Goal: Information Seeking & Learning: Check status

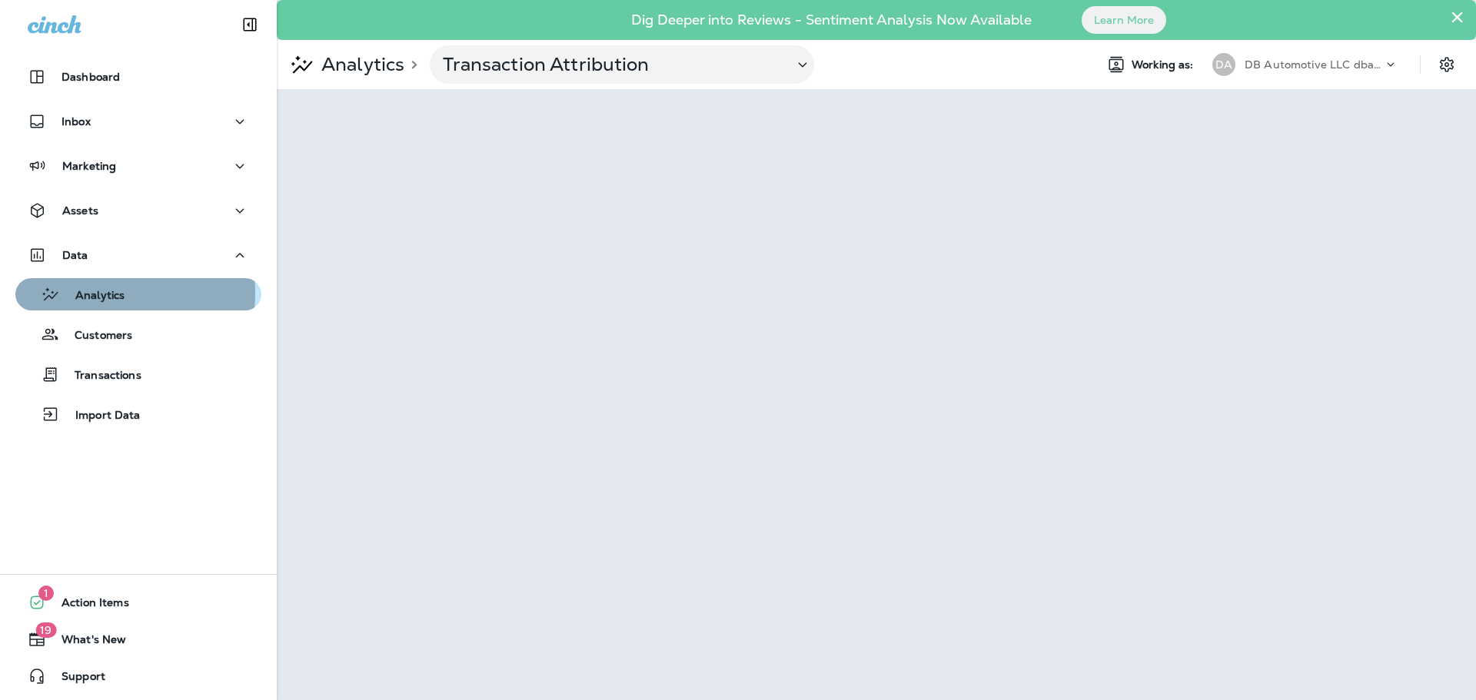
click at [91, 293] on p "Analytics" at bounding box center [92, 296] width 65 height 15
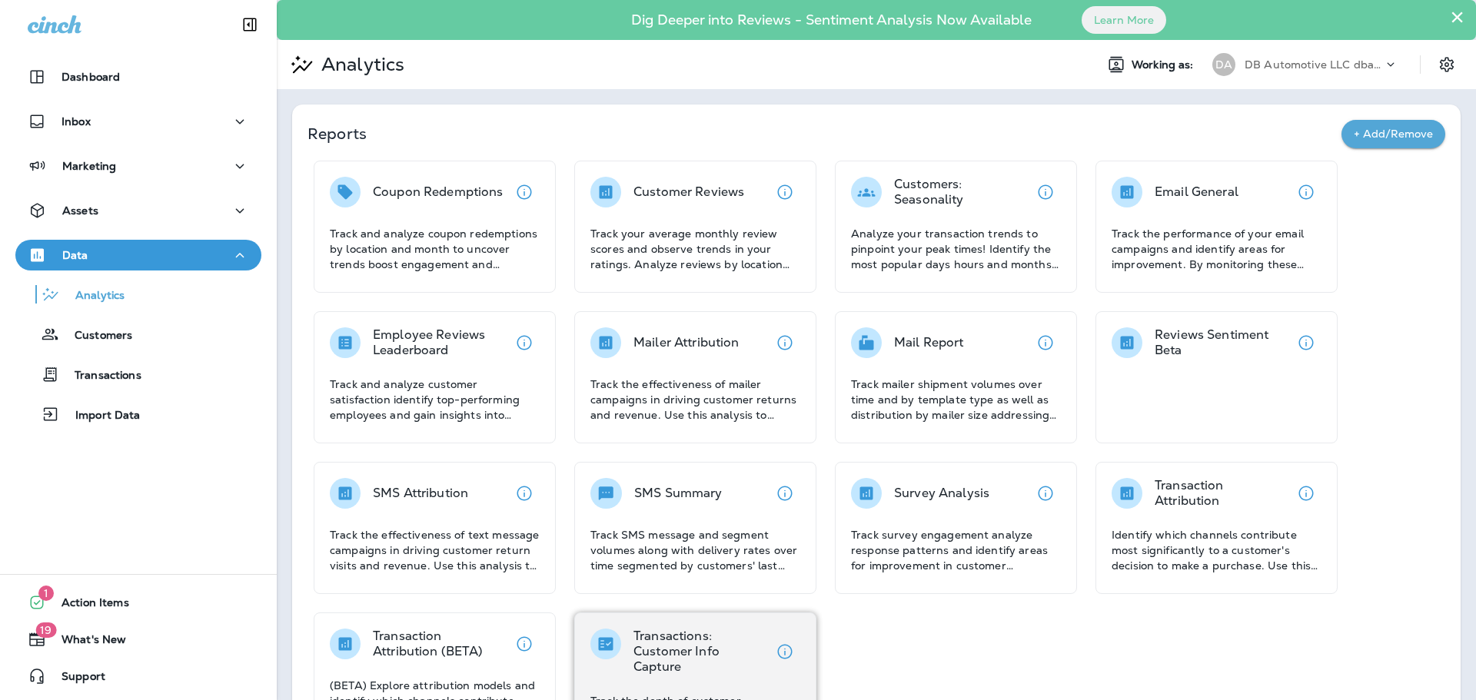
click at [683, 655] on p "Transactions: Customer Info Capture" at bounding box center [701, 652] width 136 height 46
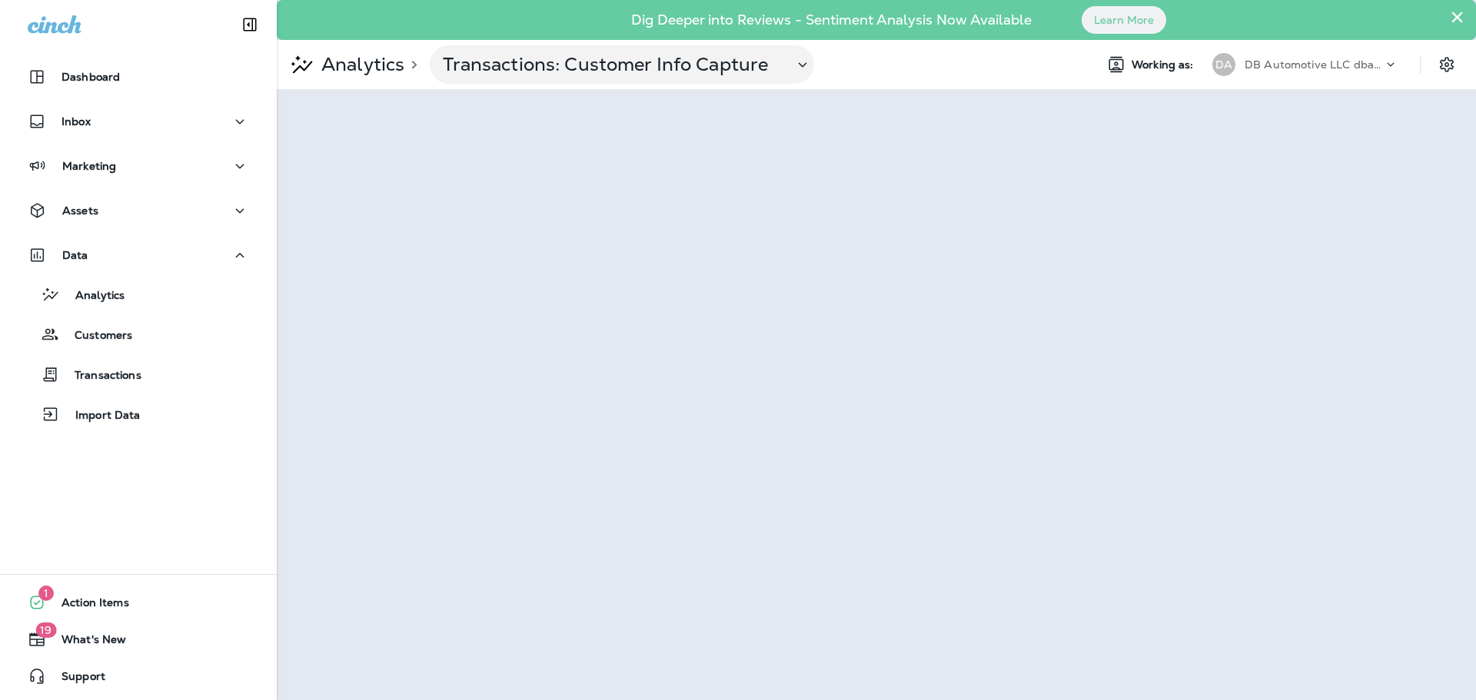
click at [1389, 65] on use at bounding box center [1391, 64] width 7 height 4
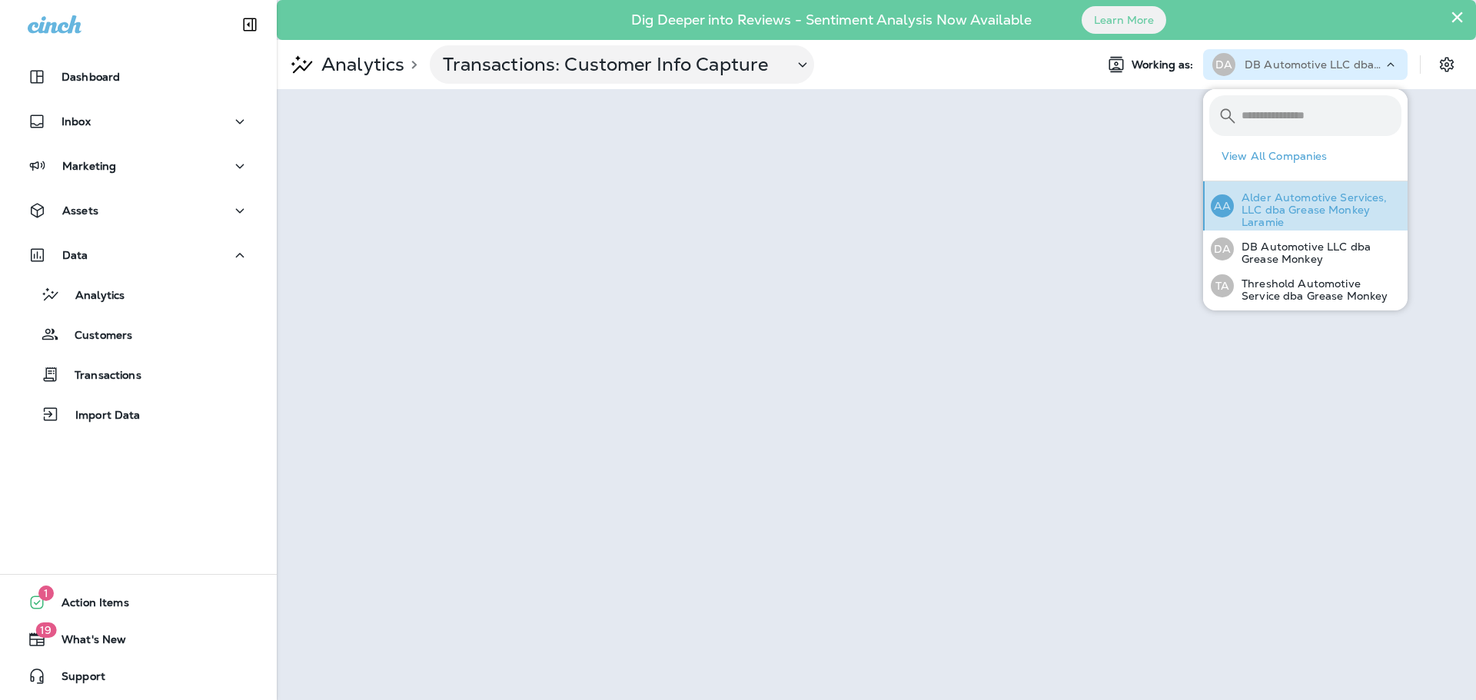
click at [1345, 206] on p "Alder Automotive Services, LLC dba Grease Monkey Laramie" at bounding box center [1318, 209] width 168 height 37
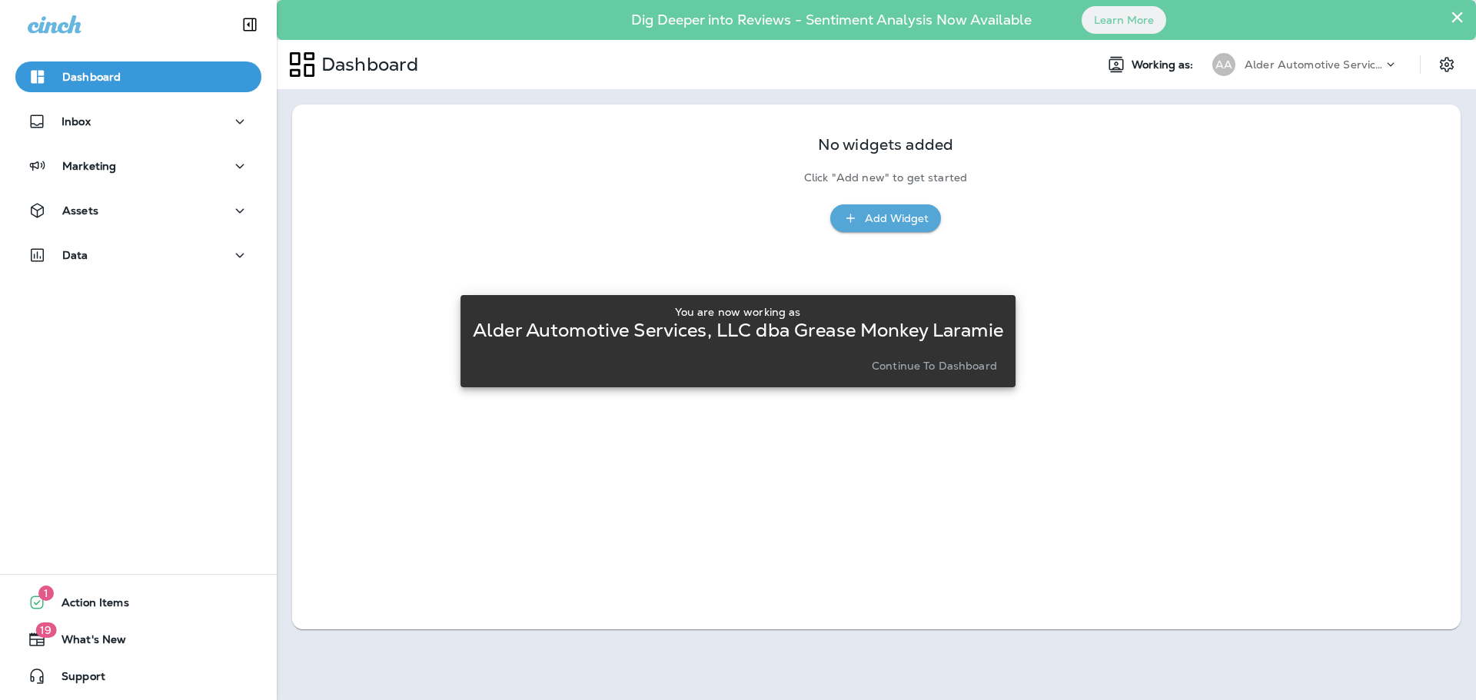
click at [966, 371] on p "Continue to Dashboard" at bounding box center [934, 366] width 125 height 12
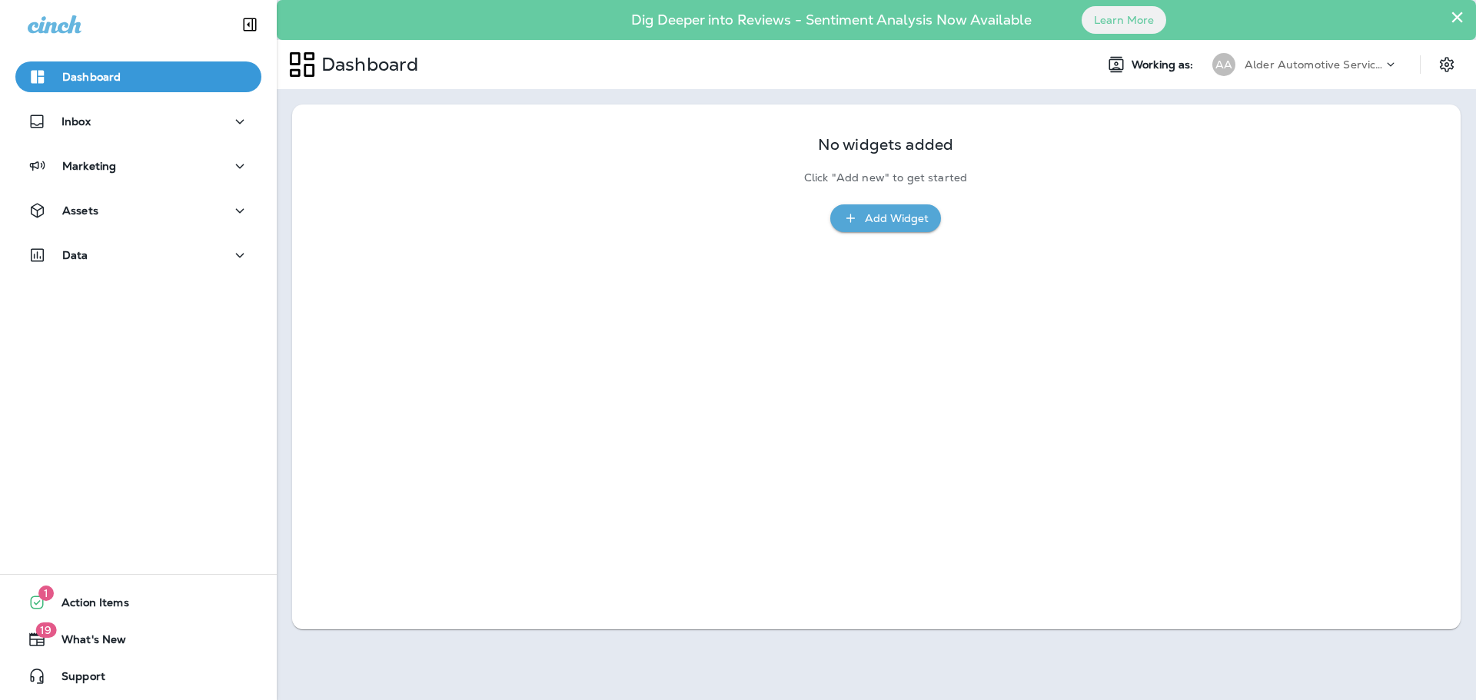
click at [84, 272] on div "Data" at bounding box center [138, 259] width 277 height 38
click at [91, 258] on div "Data" at bounding box center [138, 255] width 221 height 19
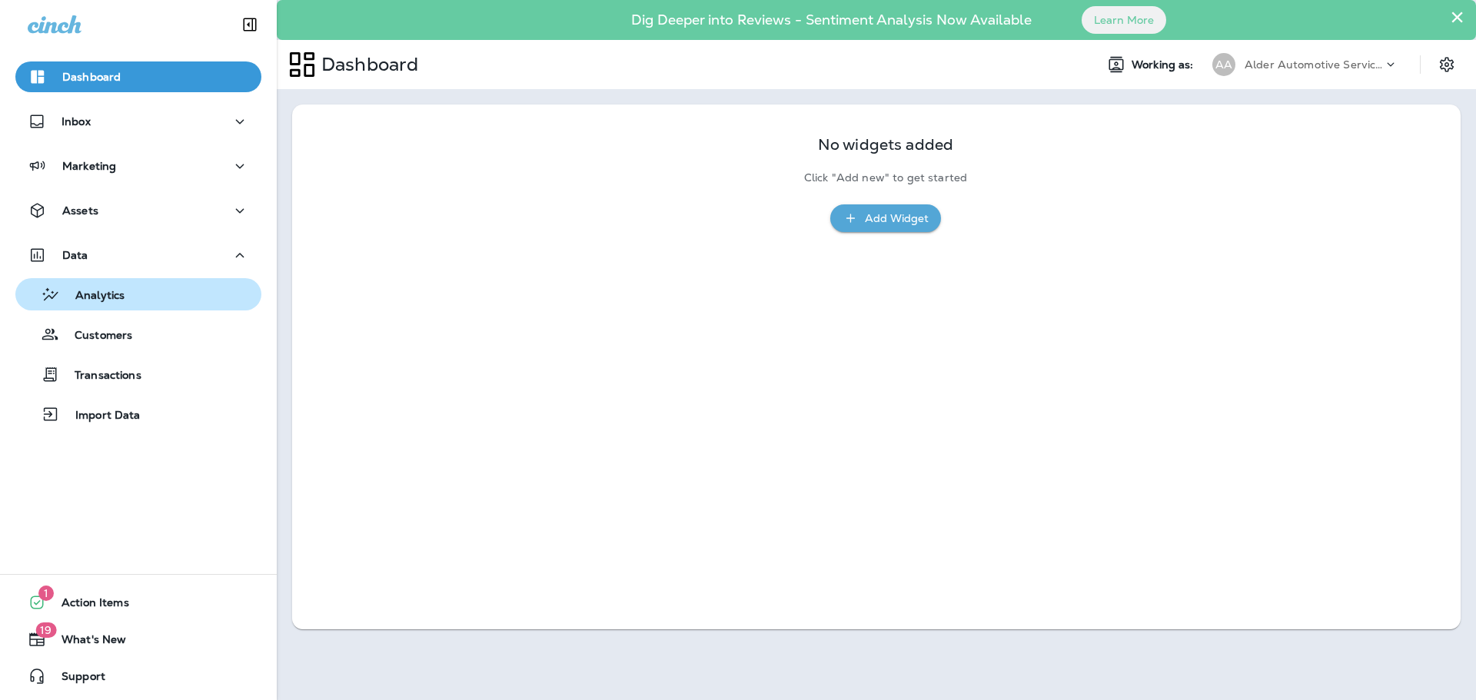
click at [97, 295] on p "Analytics" at bounding box center [92, 296] width 65 height 15
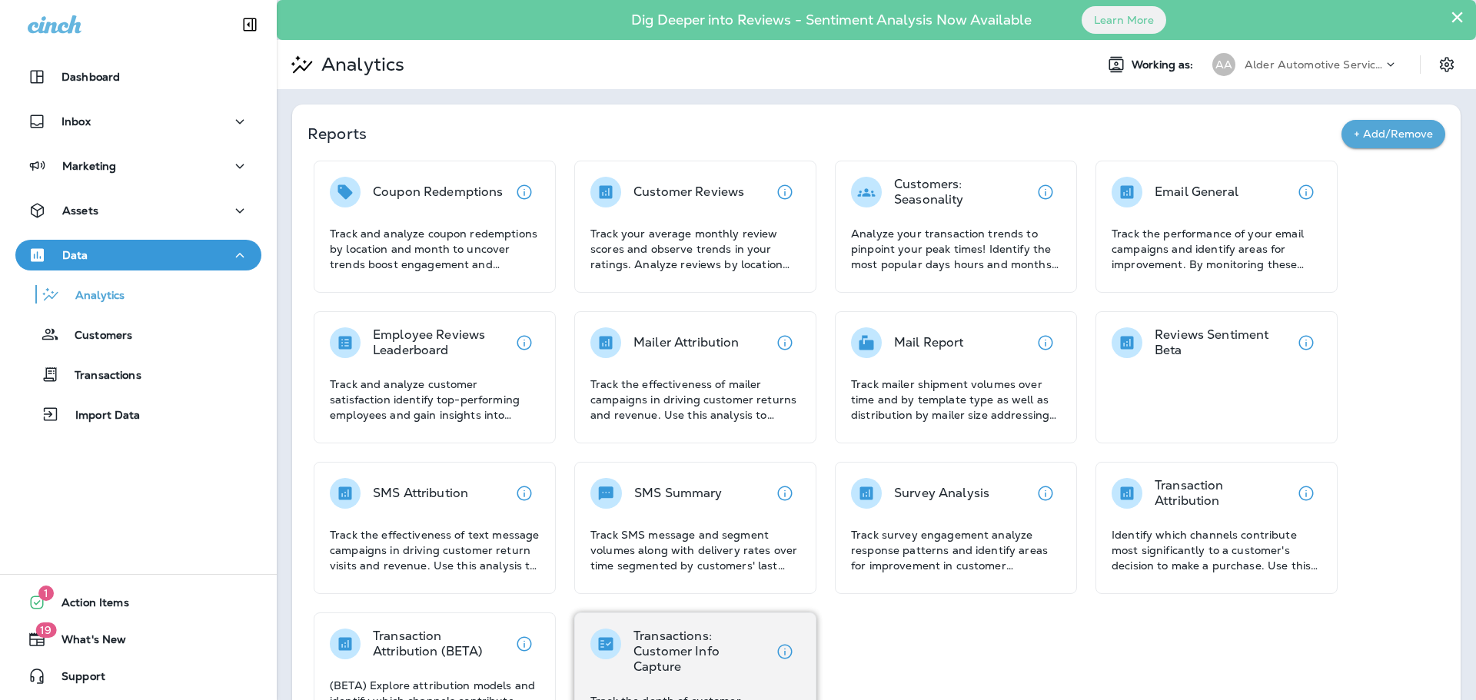
click at [685, 657] on p "Transactions: Customer Info Capture" at bounding box center [701, 652] width 136 height 46
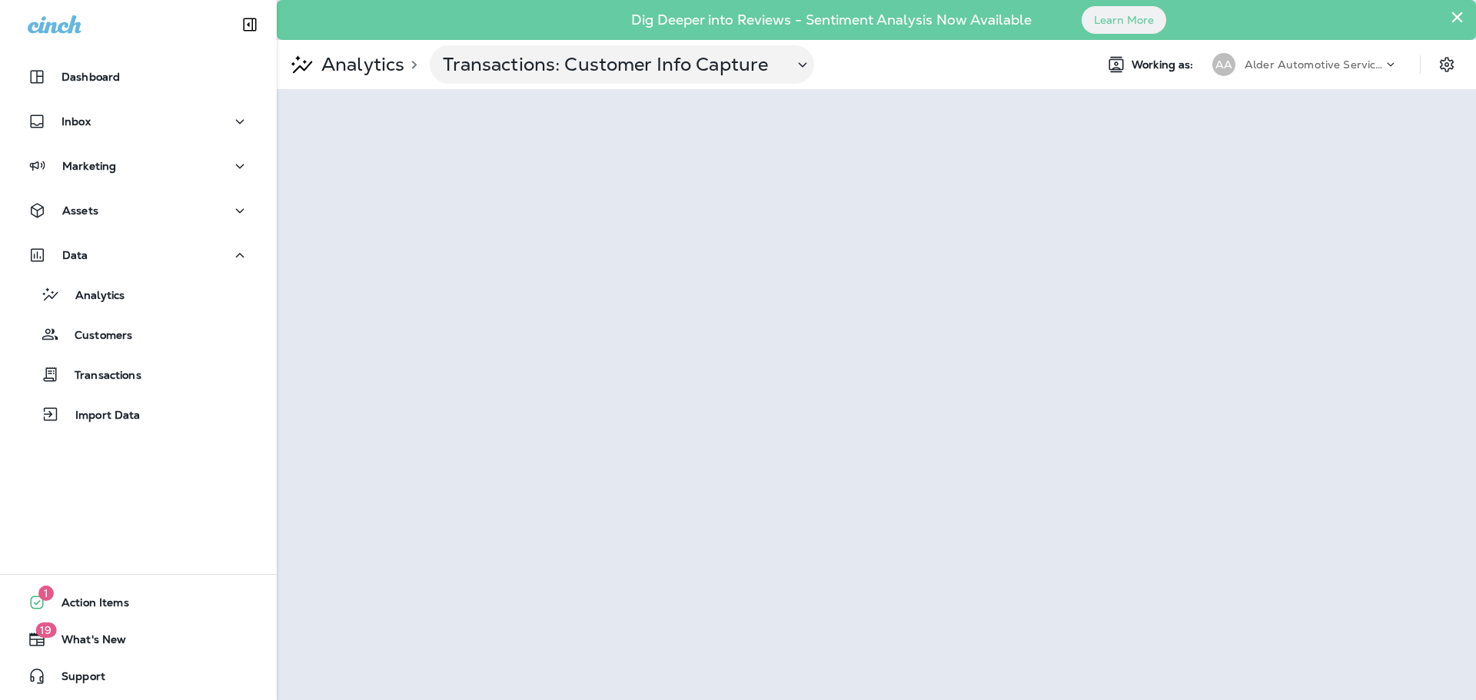
click at [1388, 61] on icon at bounding box center [1390, 64] width 15 height 15
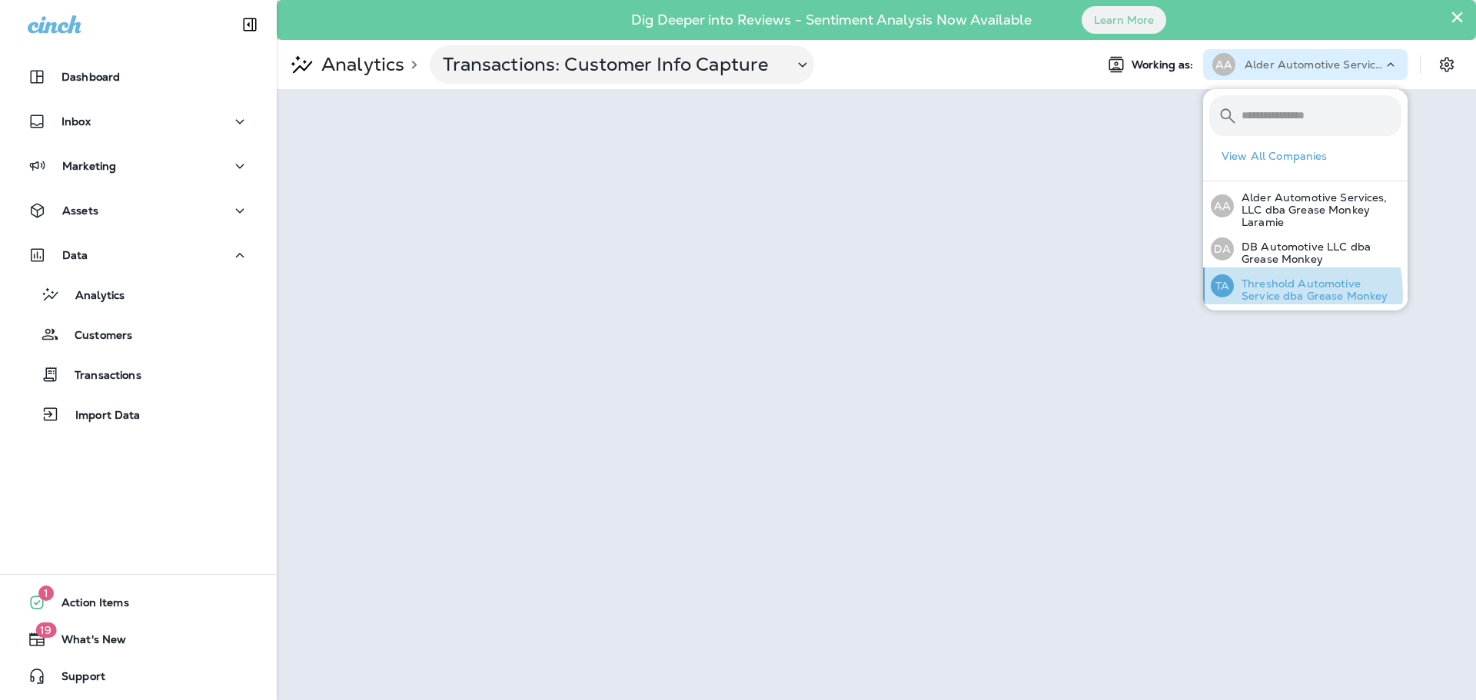
click at [1268, 293] on p "Threshold Automotive Service dba Grease Monkey" at bounding box center [1318, 290] width 168 height 25
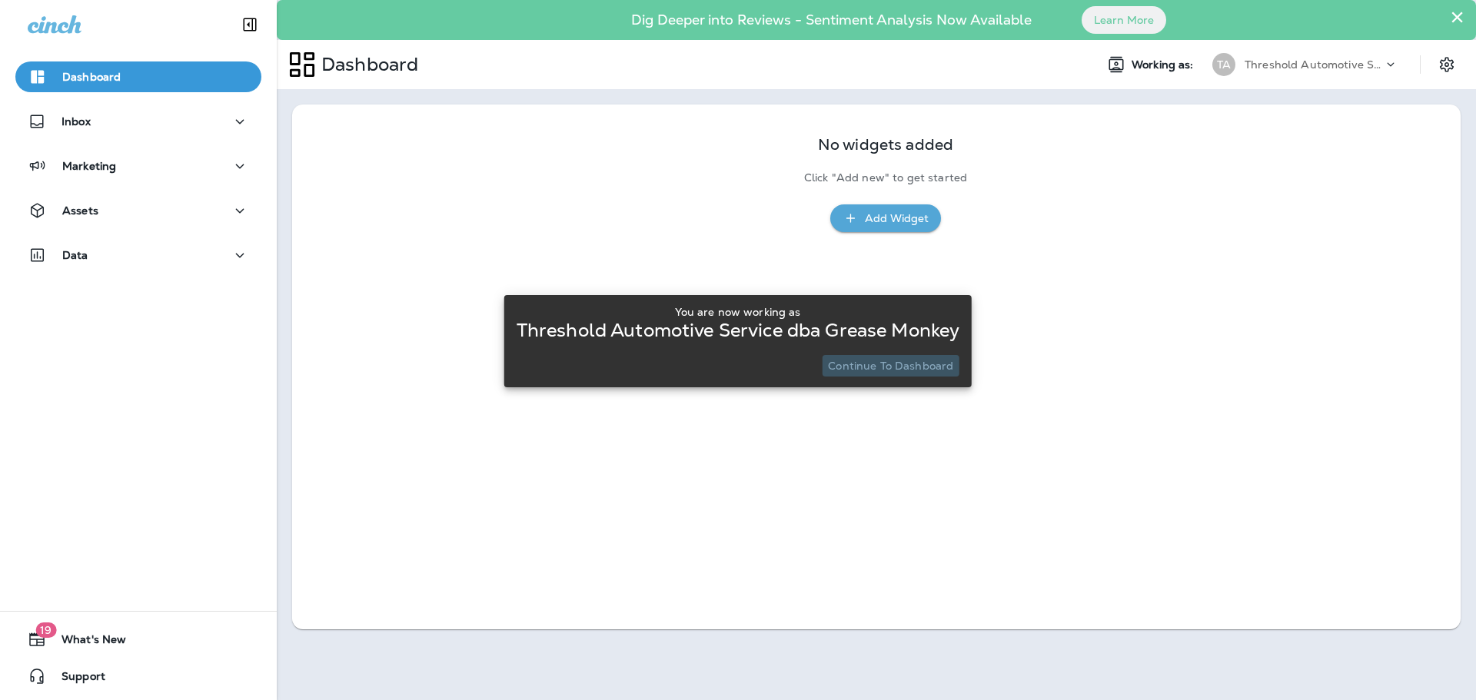
click at [913, 362] on p "Continue to Dashboard" at bounding box center [890, 366] width 125 height 12
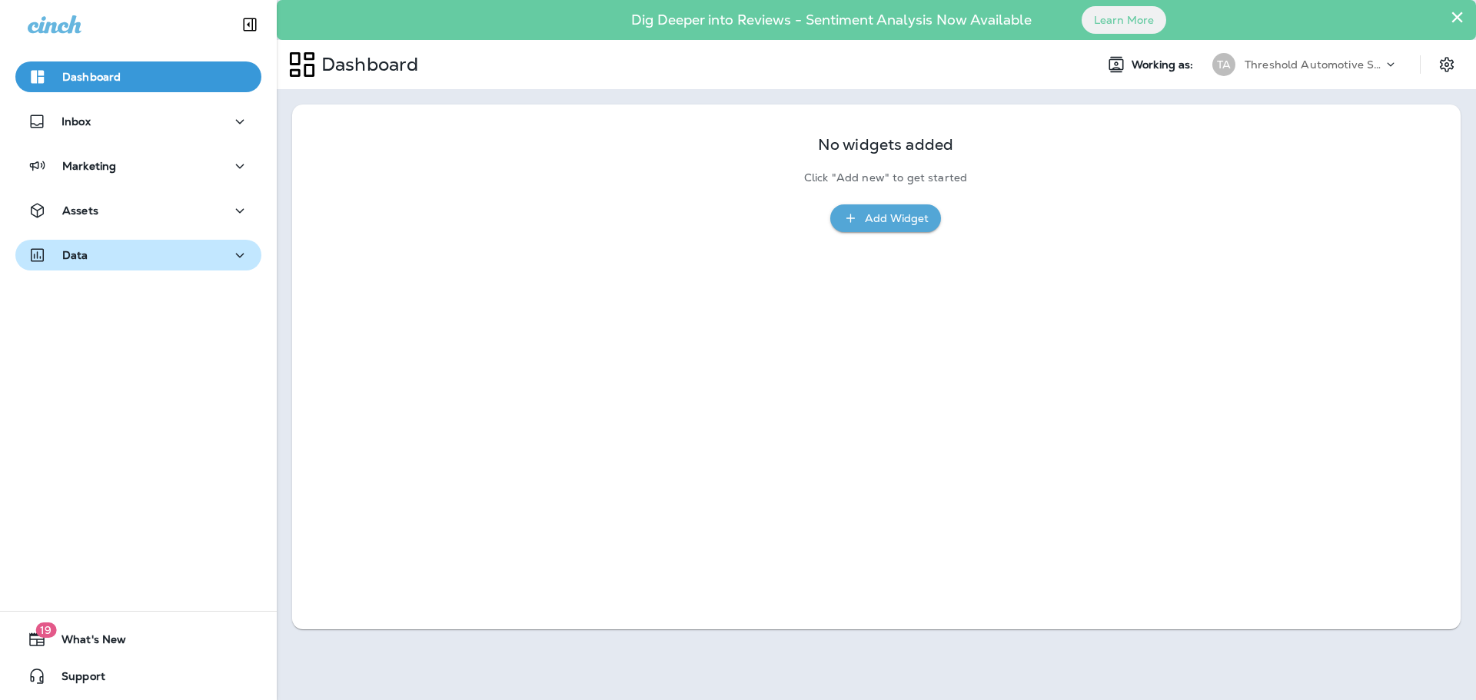
click at [198, 251] on div "Data" at bounding box center [138, 255] width 221 height 19
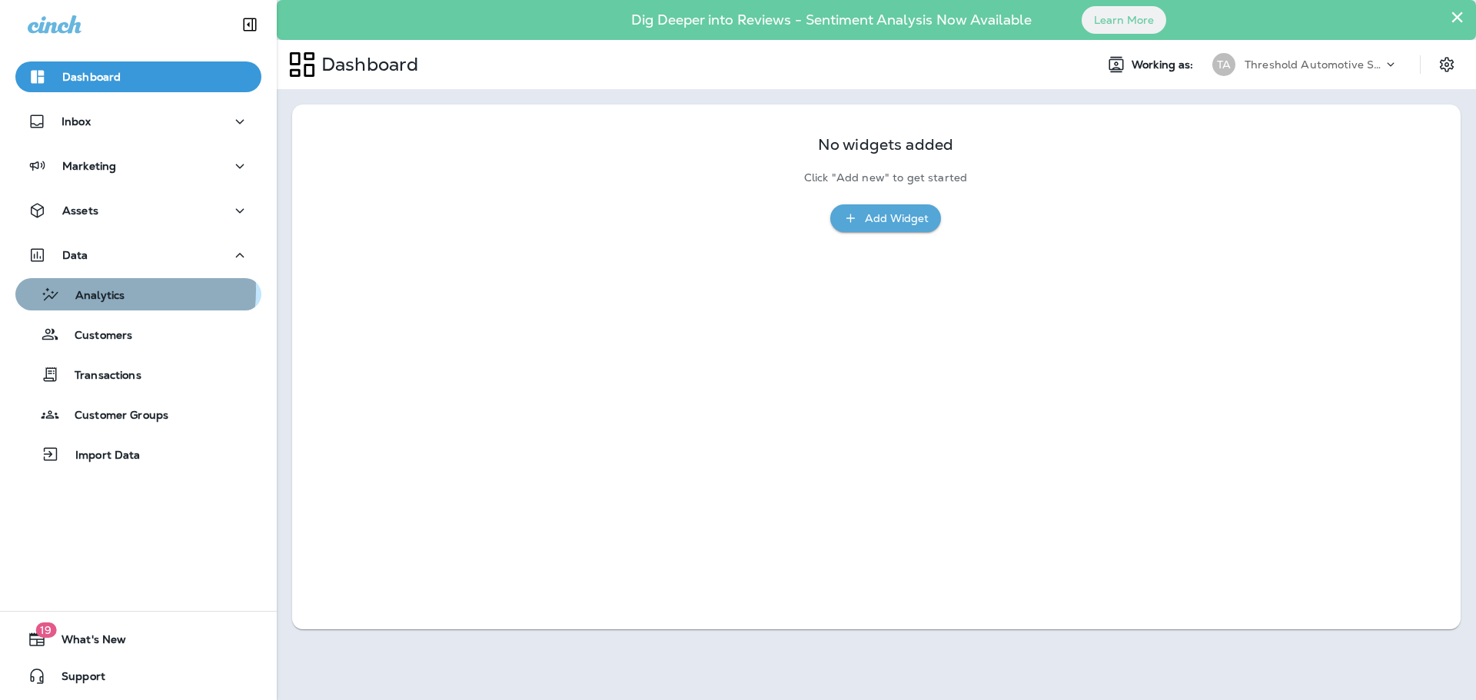
click at [88, 290] on p "Analytics" at bounding box center [92, 296] width 65 height 15
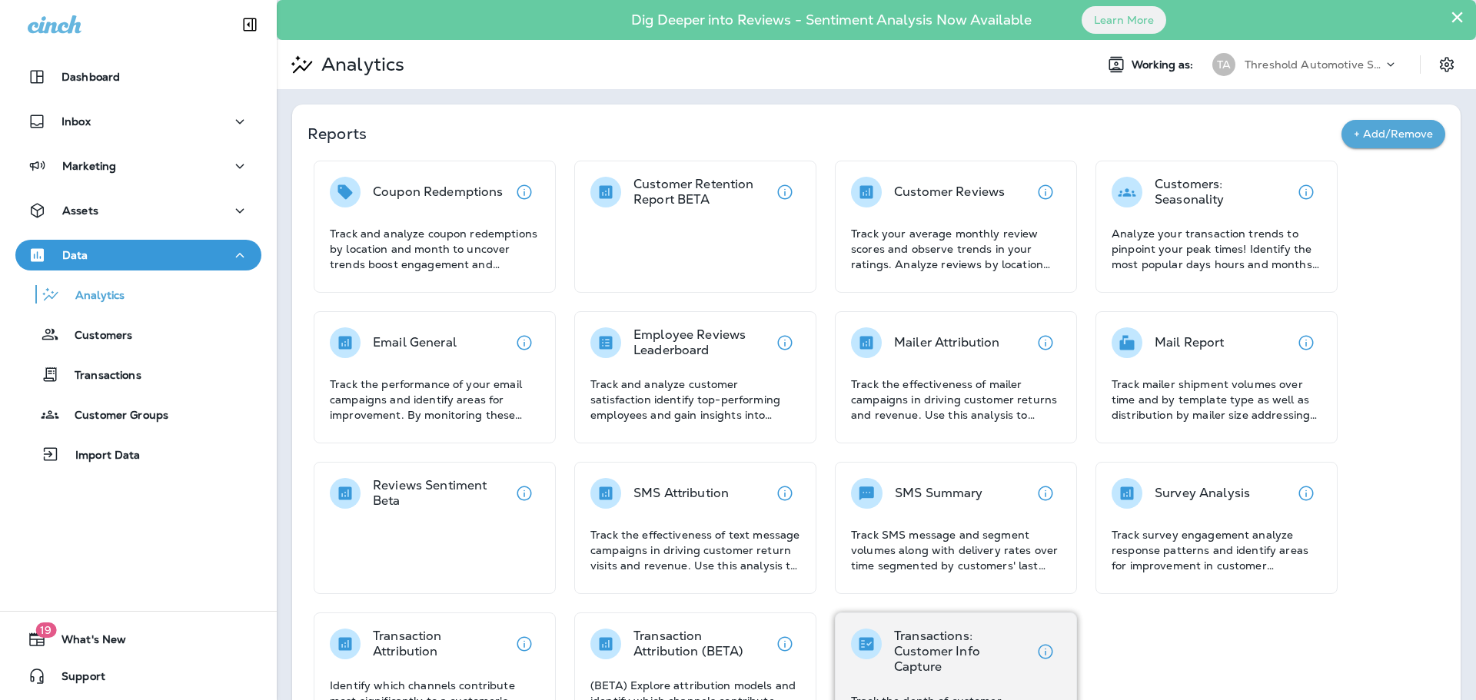
click at [959, 657] on p "Transactions: Customer Info Capture" at bounding box center [962, 652] width 136 height 46
